Goal: Information Seeking & Learning: Learn about a topic

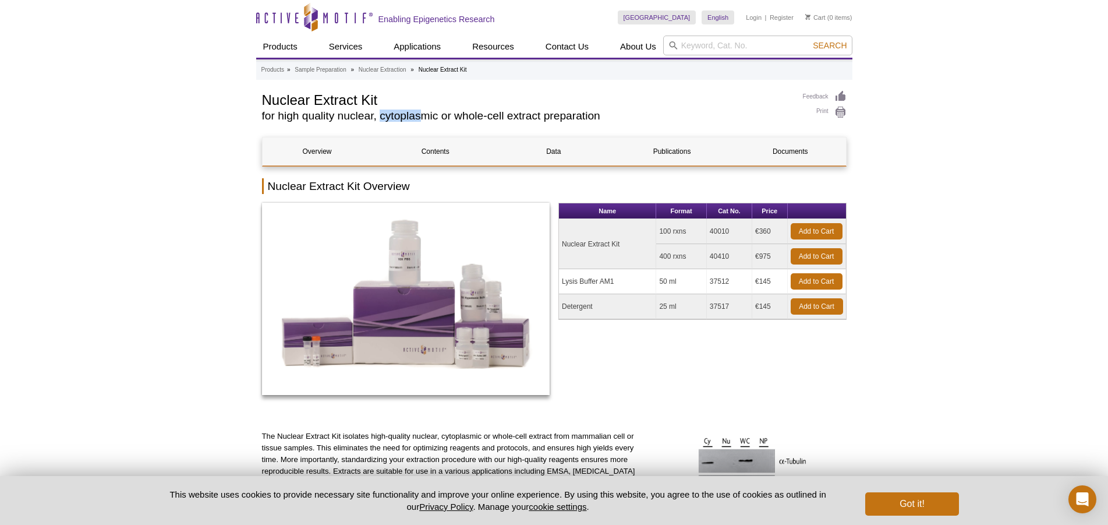
drag, startPoint x: 420, startPoint y: 133, endPoint x: 372, endPoint y: 122, distance: 49.6
click at [382, 122] on div "Nuclear Extract Kit for high quality nuclear, cytoplasmic or whole-cell extract…" at bounding box center [526, 108] width 529 height 37
click at [362, 121] on h2 "for high quality nuclear, cytoplasmic or whole-cell extract preparation" at bounding box center [526, 116] width 529 height 10
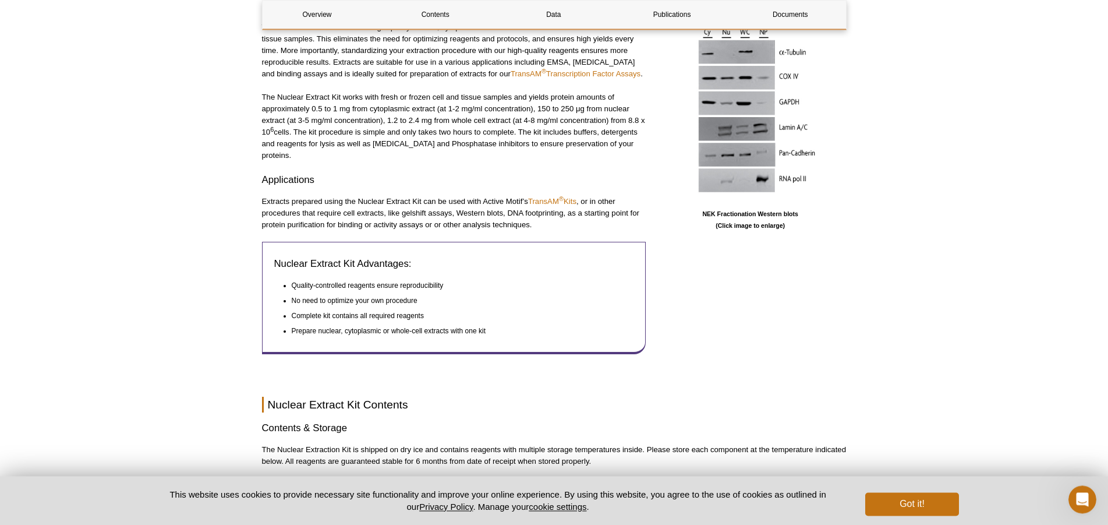
scroll to position [475, 0]
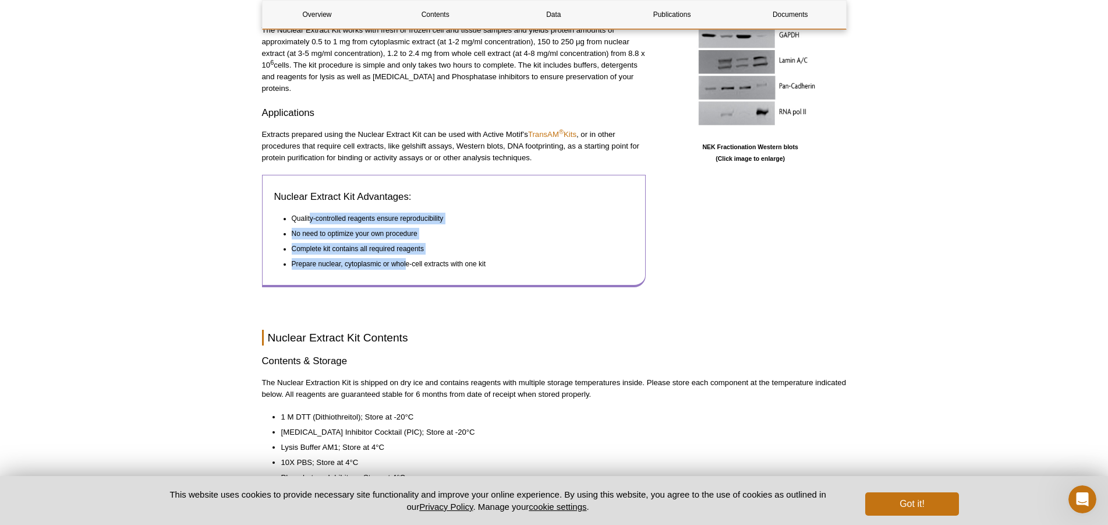
drag, startPoint x: 310, startPoint y: 210, endPoint x: 387, endPoint y: 244, distance: 83.7
click at [405, 257] on ul "Quality-controlled reagents ensure reproducibility No need to optimize your own…" at bounding box center [448, 241] width 349 height 57
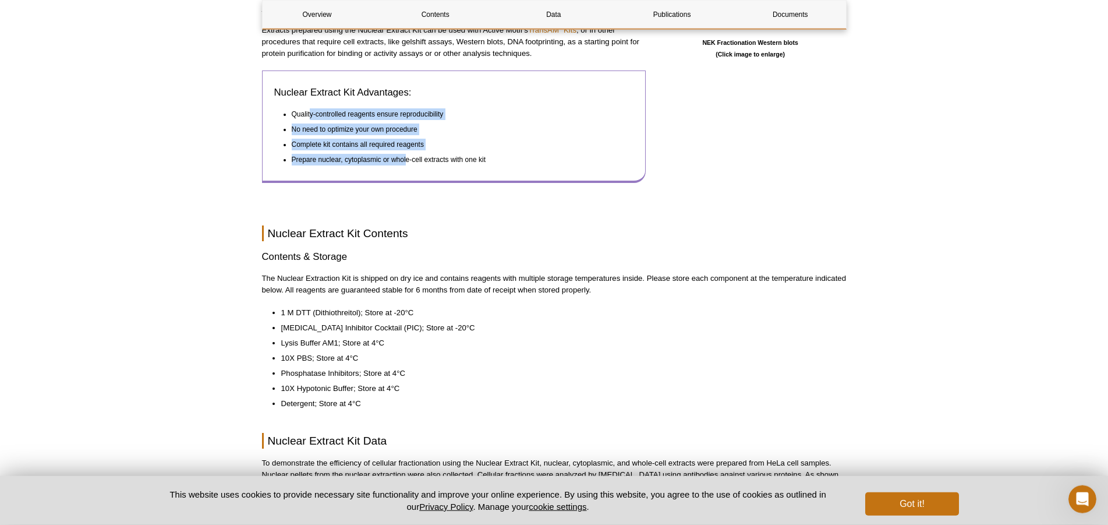
scroll to position [594, 0]
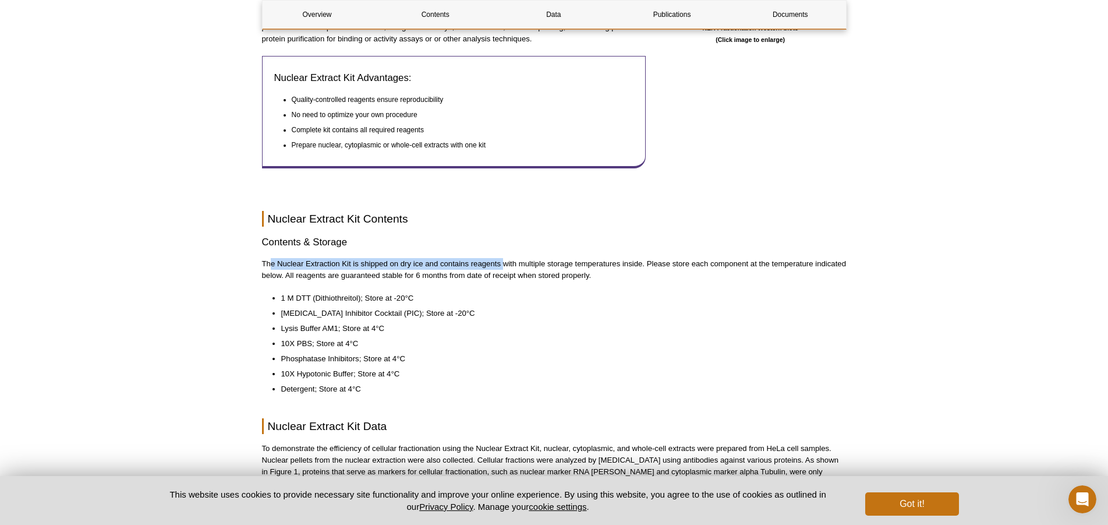
drag, startPoint x: 271, startPoint y: 249, endPoint x: 504, endPoint y: 255, distance: 233.1
click at [504, 258] on p "The Nuclear Extraction Kit is shipped on dry ice and contains reagents with mul…" at bounding box center [554, 269] width 585 height 23
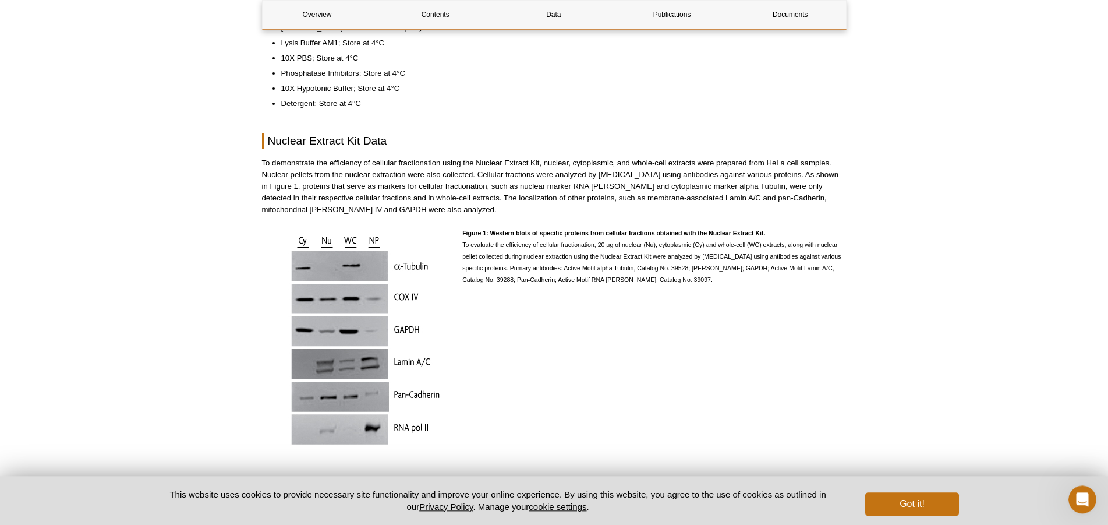
scroll to position [891, 0]
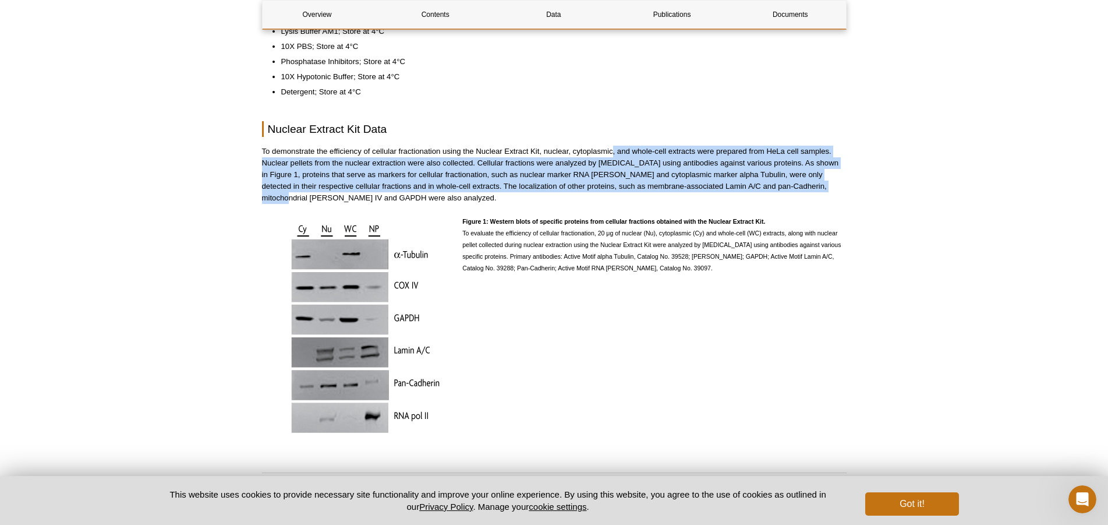
drag, startPoint x: 612, startPoint y: 147, endPoint x: 834, endPoint y: 178, distance: 223.5
click at [834, 178] on p "To demonstrate the efficiency of cellular fractionation using the Nuclear Extra…" at bounding box center [554, 175] width 585 height 58
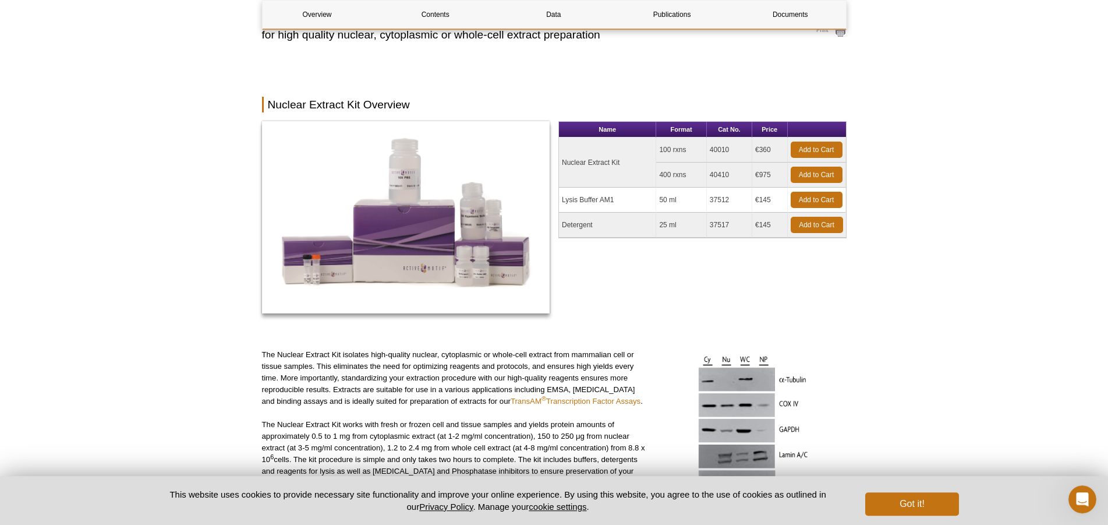
scroll to position [0, 0]
